Goal: Obtain resource: Obtain resource

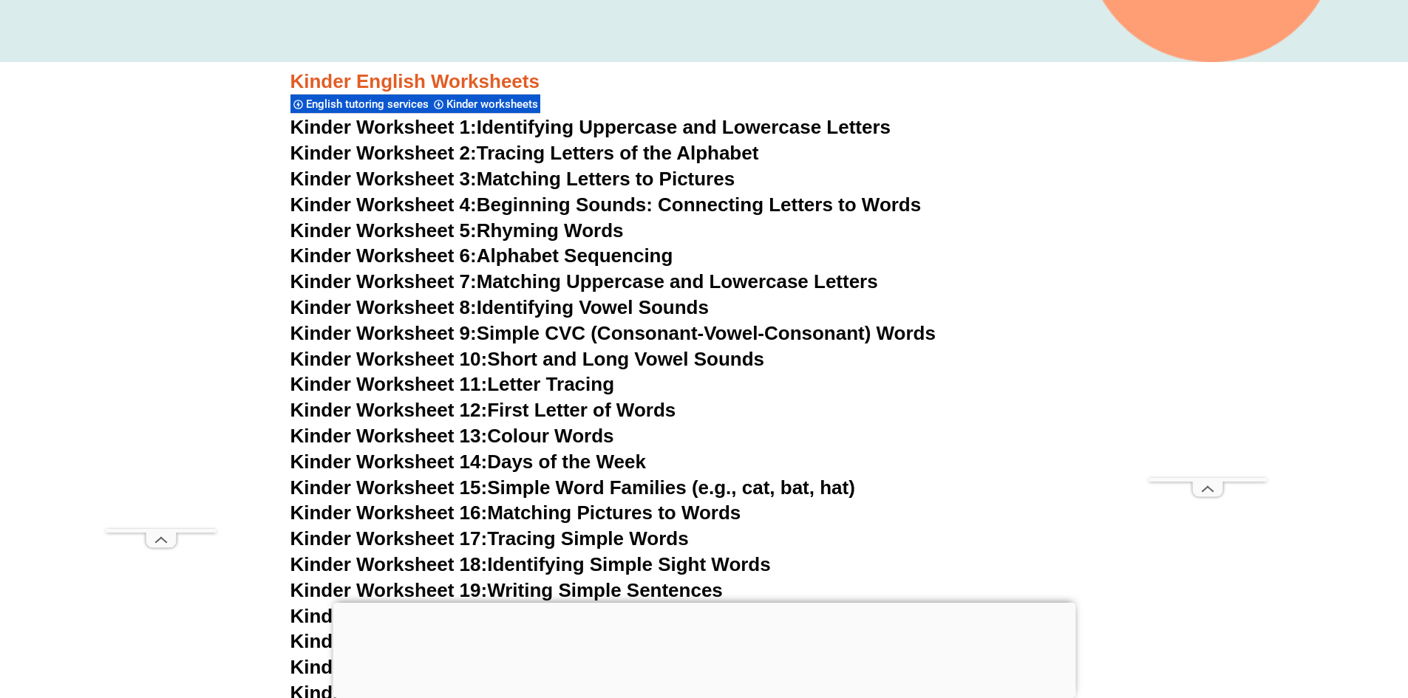
scroll to position [386, 0]
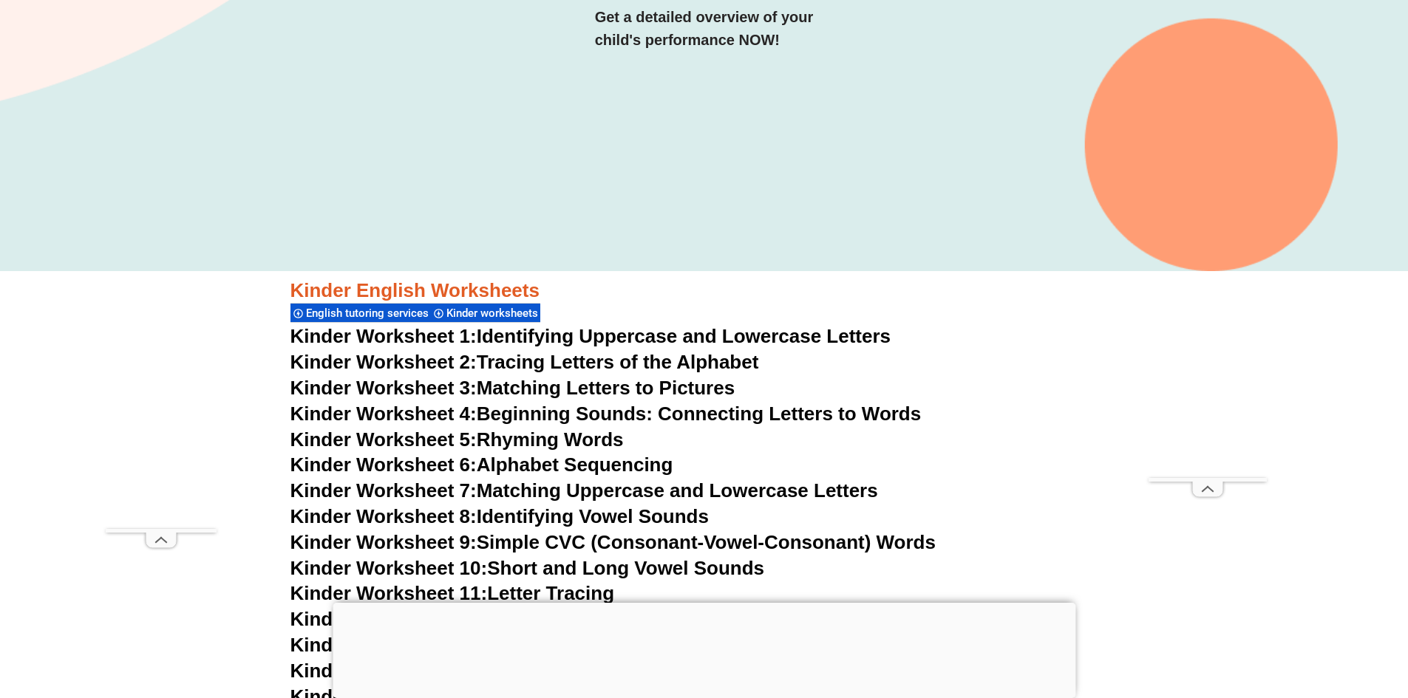
click at [786, 415] on link "Kinder Worksheet 4: Beginning Sounds: Connecting Letters to Words" at bounding box center [605, 414] width 631 height 22
click at [502, 439] on link "Kinder Worksheet 5: Rhyming Words" at bounding box center [456, 440] width 333 height 22
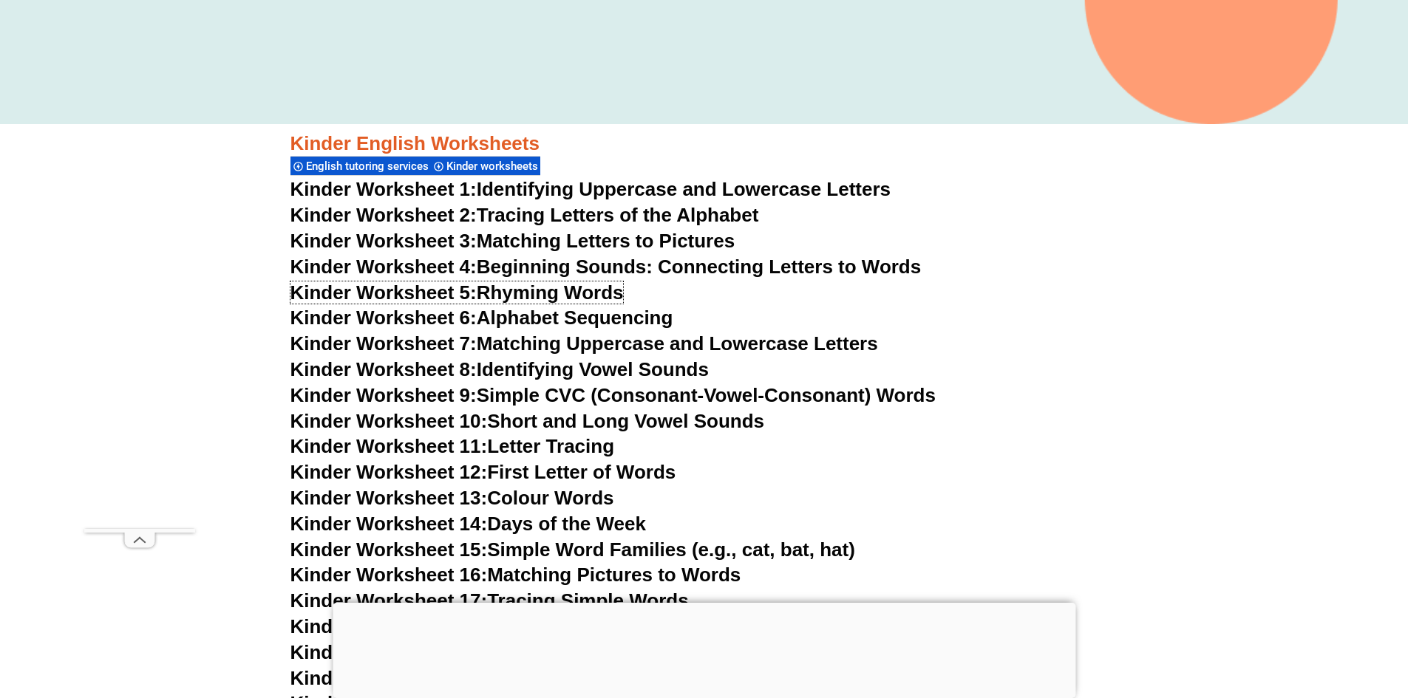
scroll to position [534, 0]
click at [591, 320] on link "Kinder Worksheet 6: Alphabet Sequencing" at bounding box center [481, 317] width 383 height 22
click at [548, 369] on link "Kinder Worksheet 8: Identifying Vowel Sounds" at bounding box center [499, 369] width 418 height 22
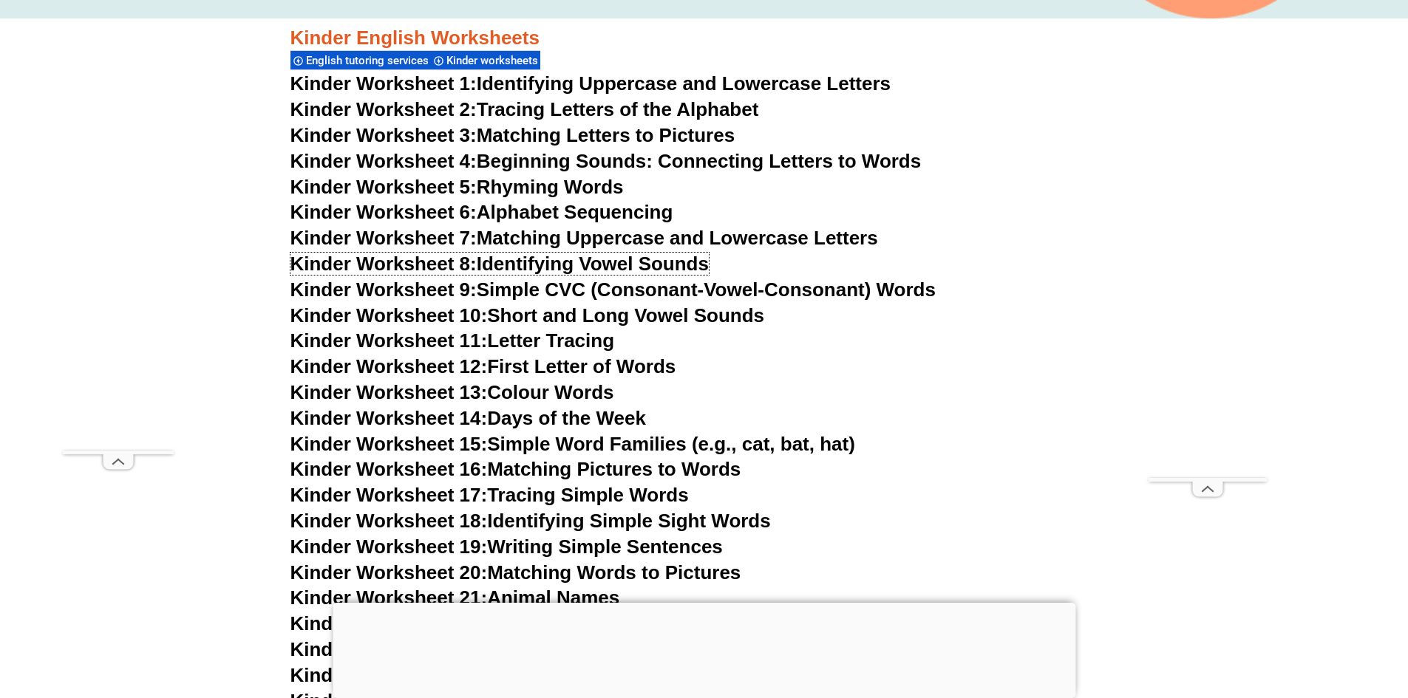
scroll to position [682, 0]
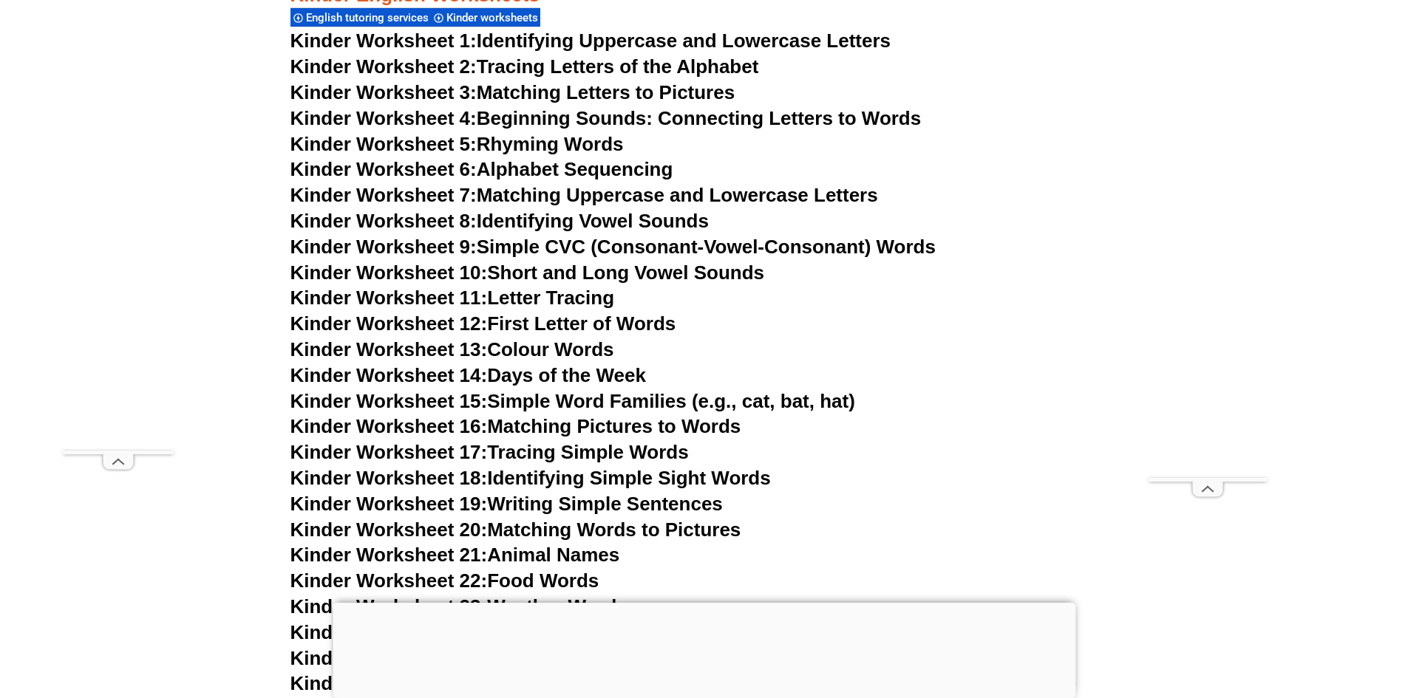
click at [812, 246] on link "Kinder Worksheet 9: Simple CVC (Consonant-Vowel-Consonant) Words" at bounding box center [612, 247] width 645 height 22
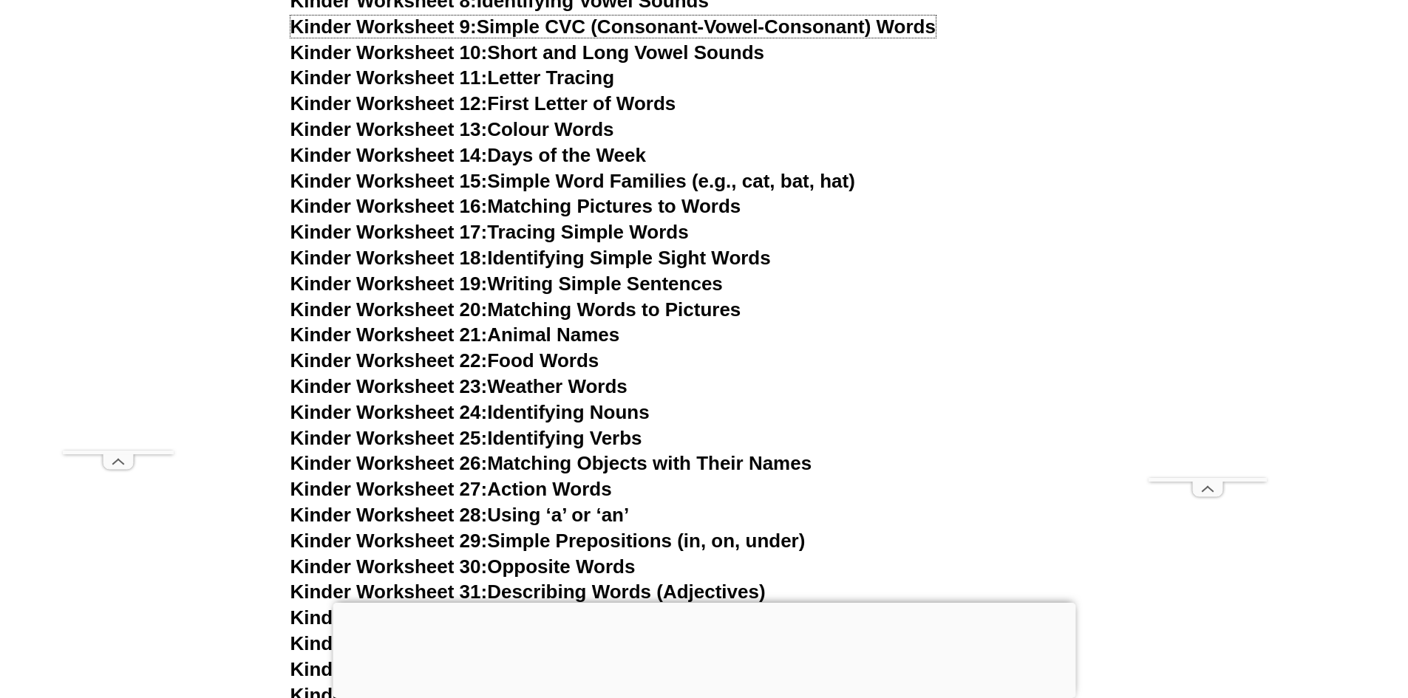
scroll to position [904, 0]
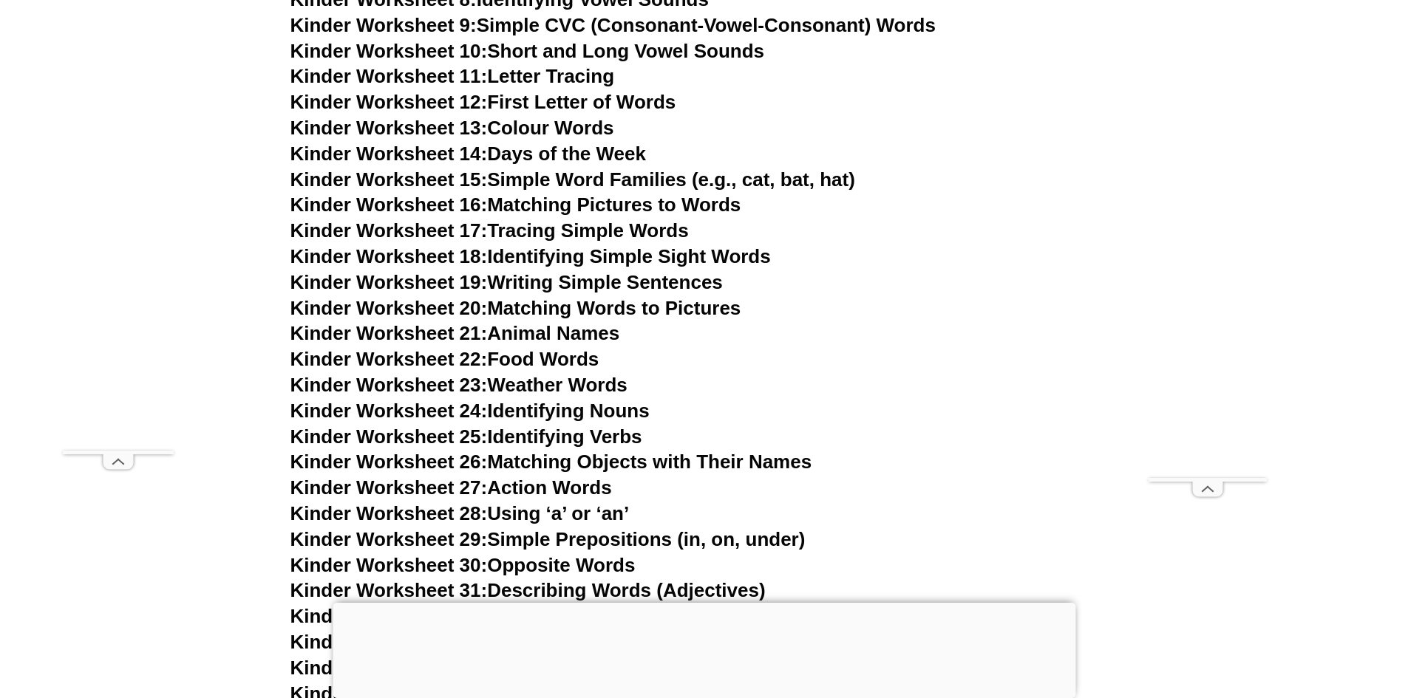
click at [534, 486] on link "Kinder Worksheet 27: Action Words" at bounding box center [450, 488] width 321 height 22
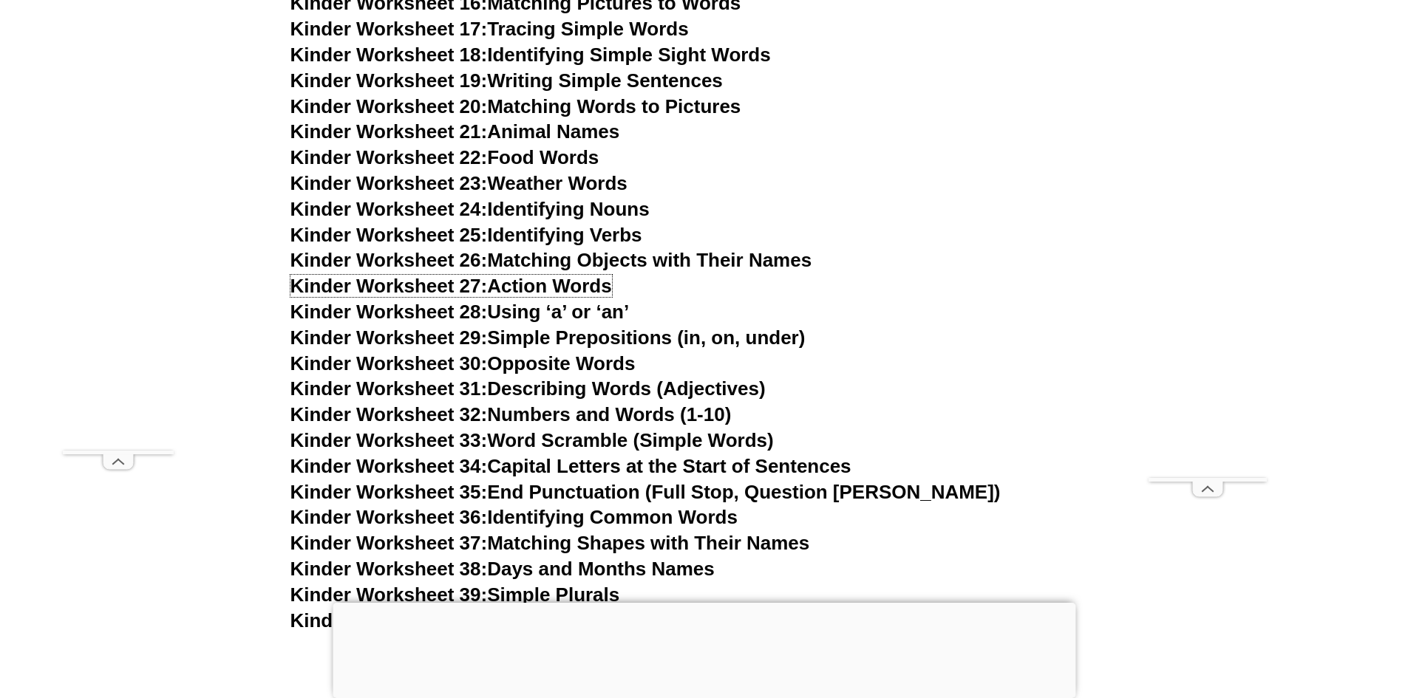
scroll to position [1125, 0]
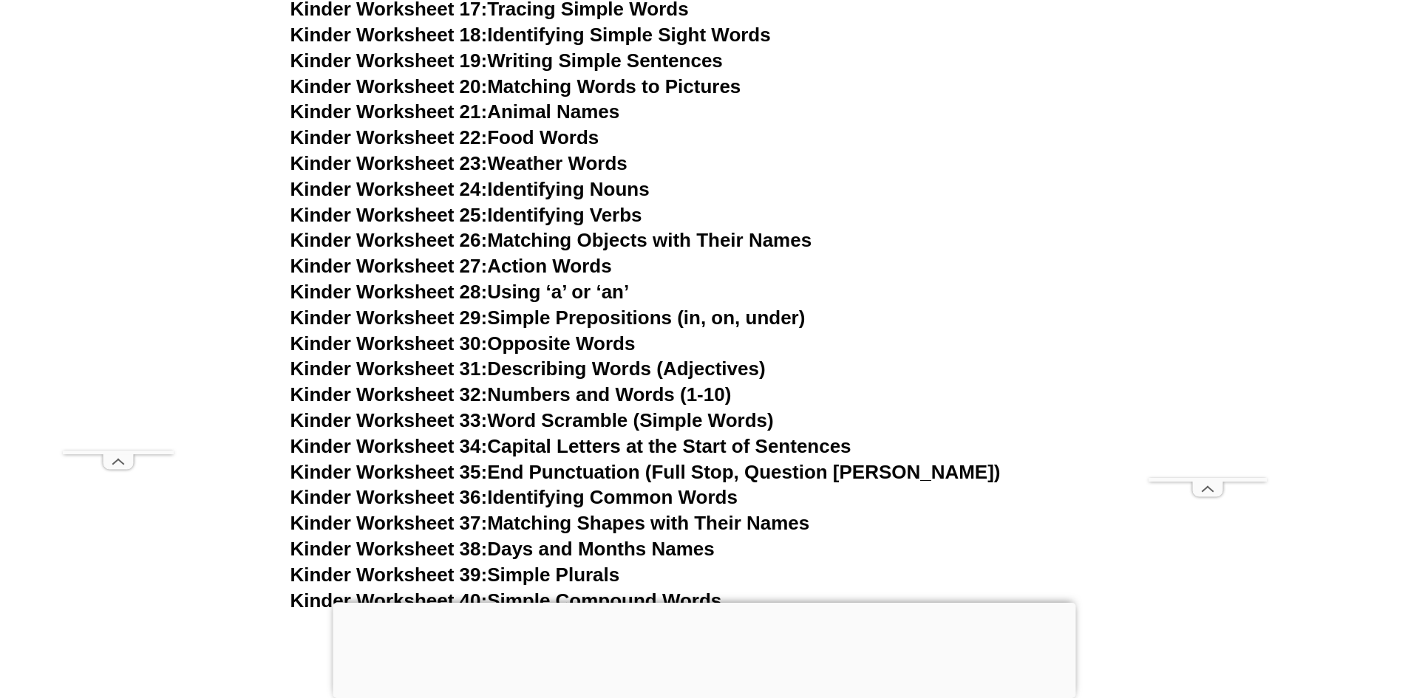
click at [553, 347] on link "Kinder Worksheet 30: Opposite Words" at bounding box center [462, 343] width 345 height 22
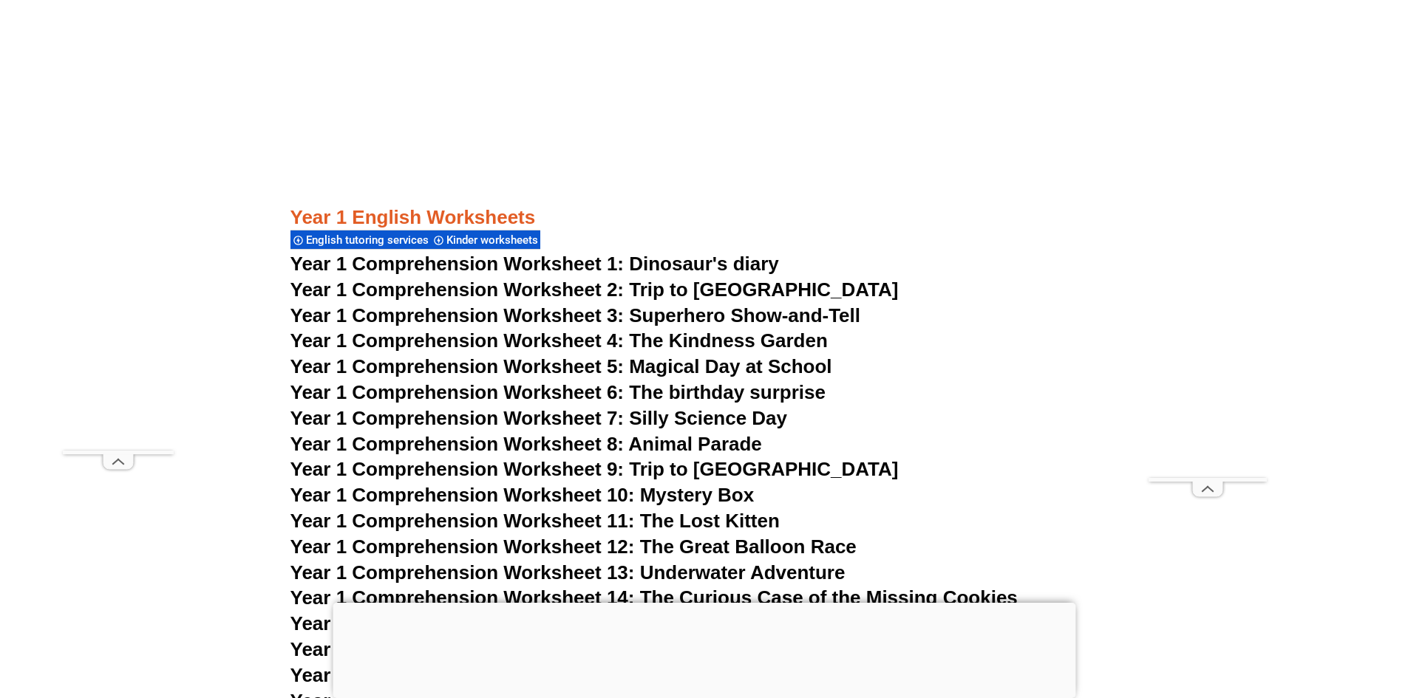
scroll to position [1790, 0]
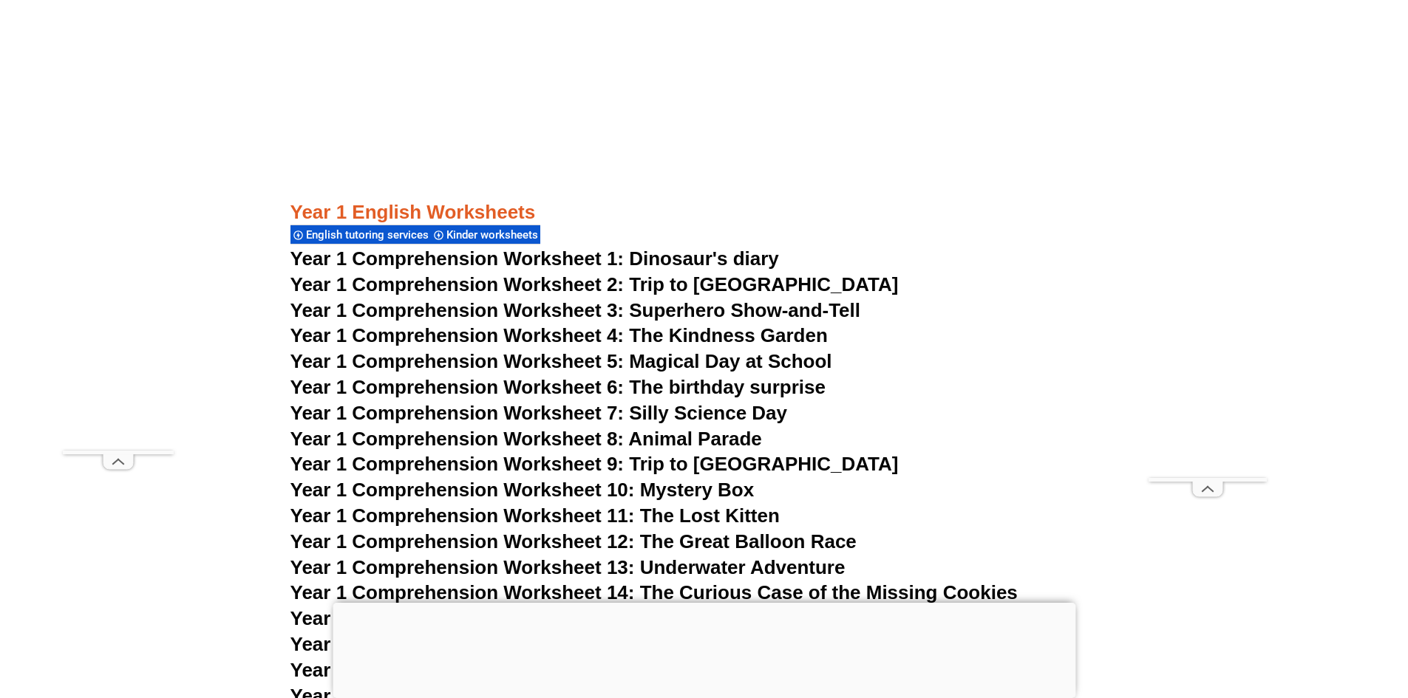
click at [663, 261] on span "Year 1 Comprehension Worksheet 1: Dinosaur's diary" at bounding box center [534, 259] width 488 height 22
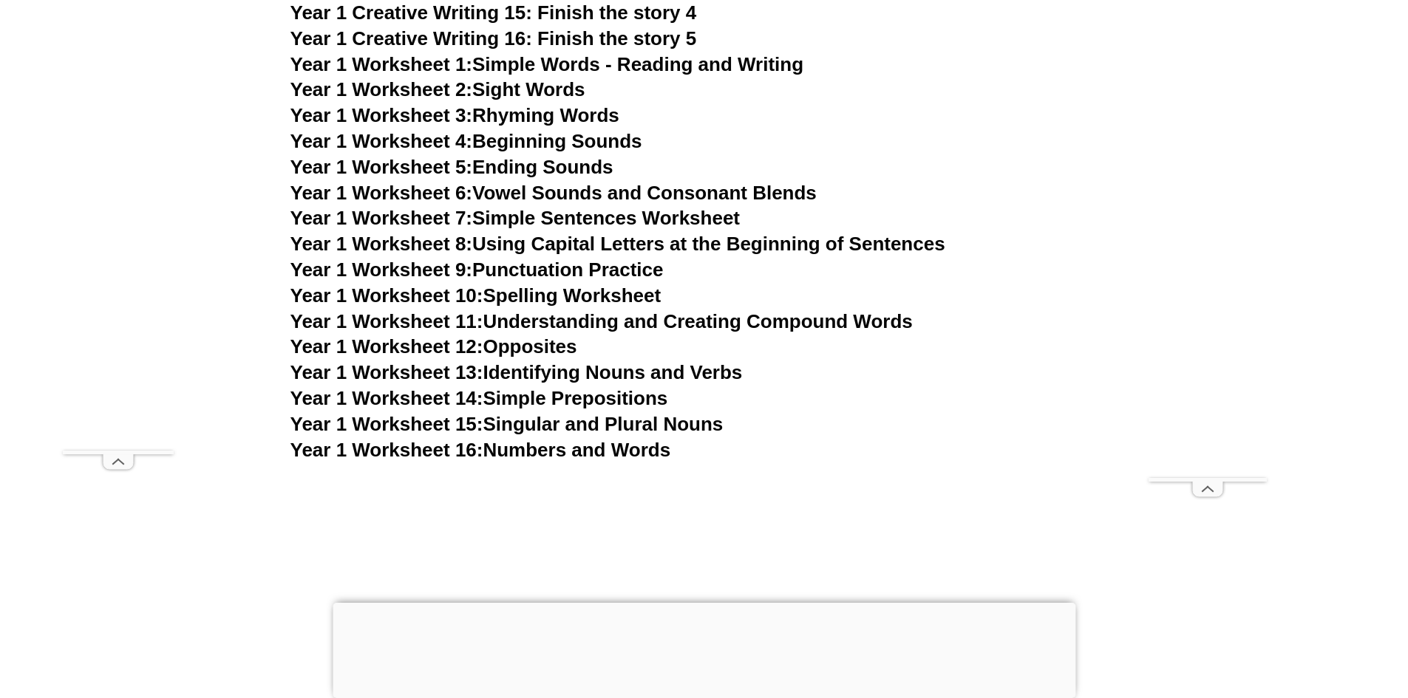
scroll to position [2825, 0]
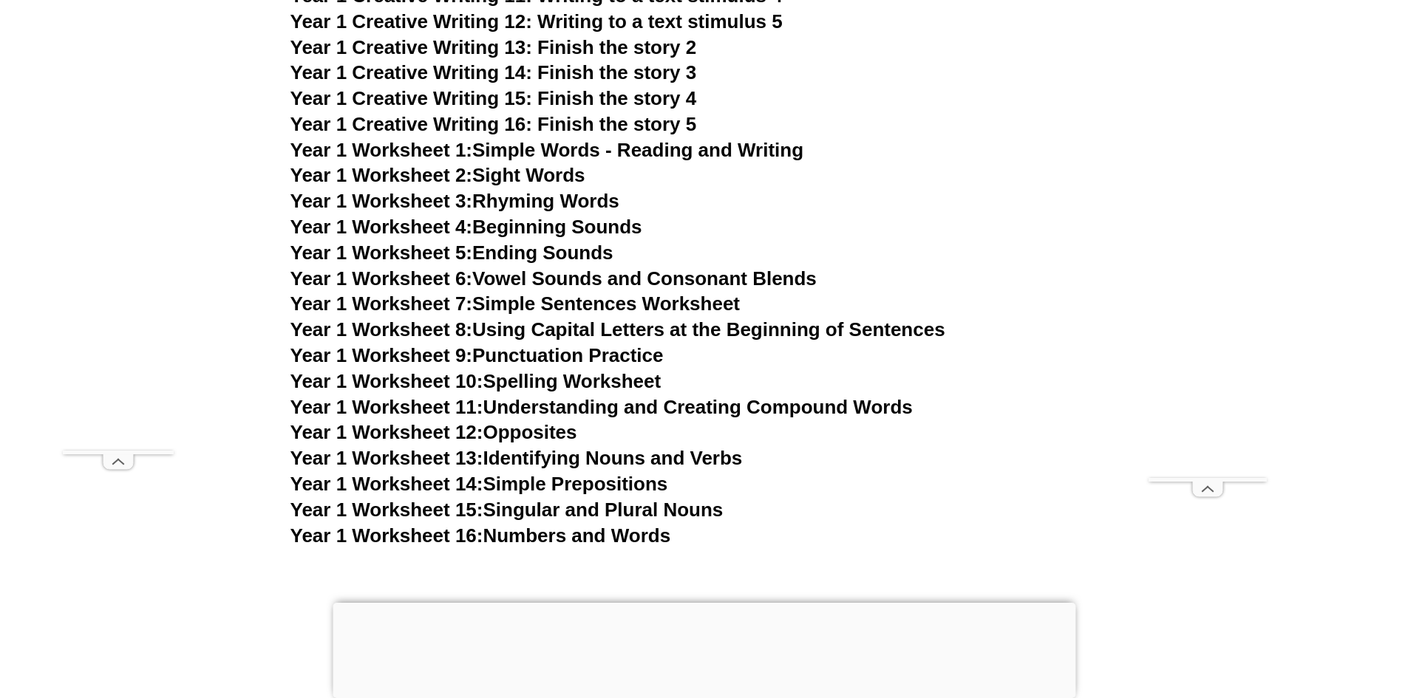
click at [556, 205] on link "Year 1 Worksheet 3: Rhyming Words" at bounding box center [454, 201] width 329 height 22
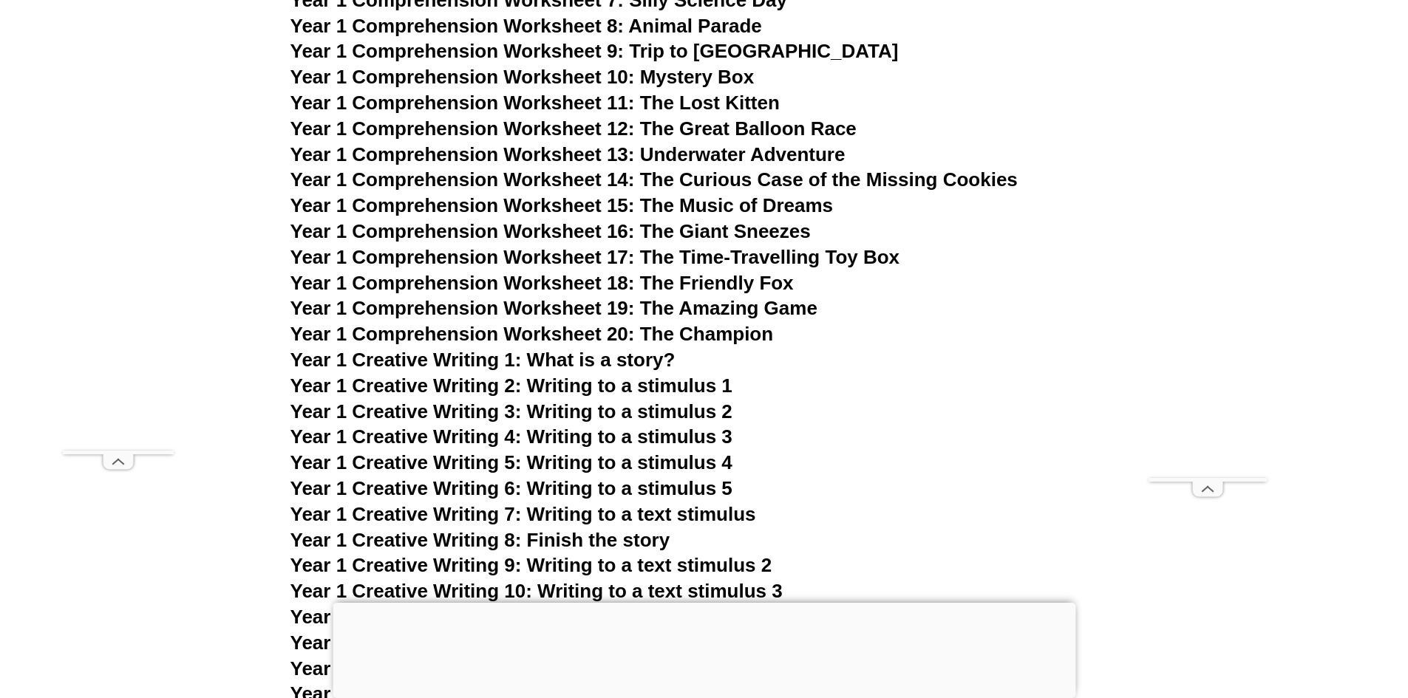
scroll to position [1575, 0]
